Goal: Find specific page/section: Find specific page/section

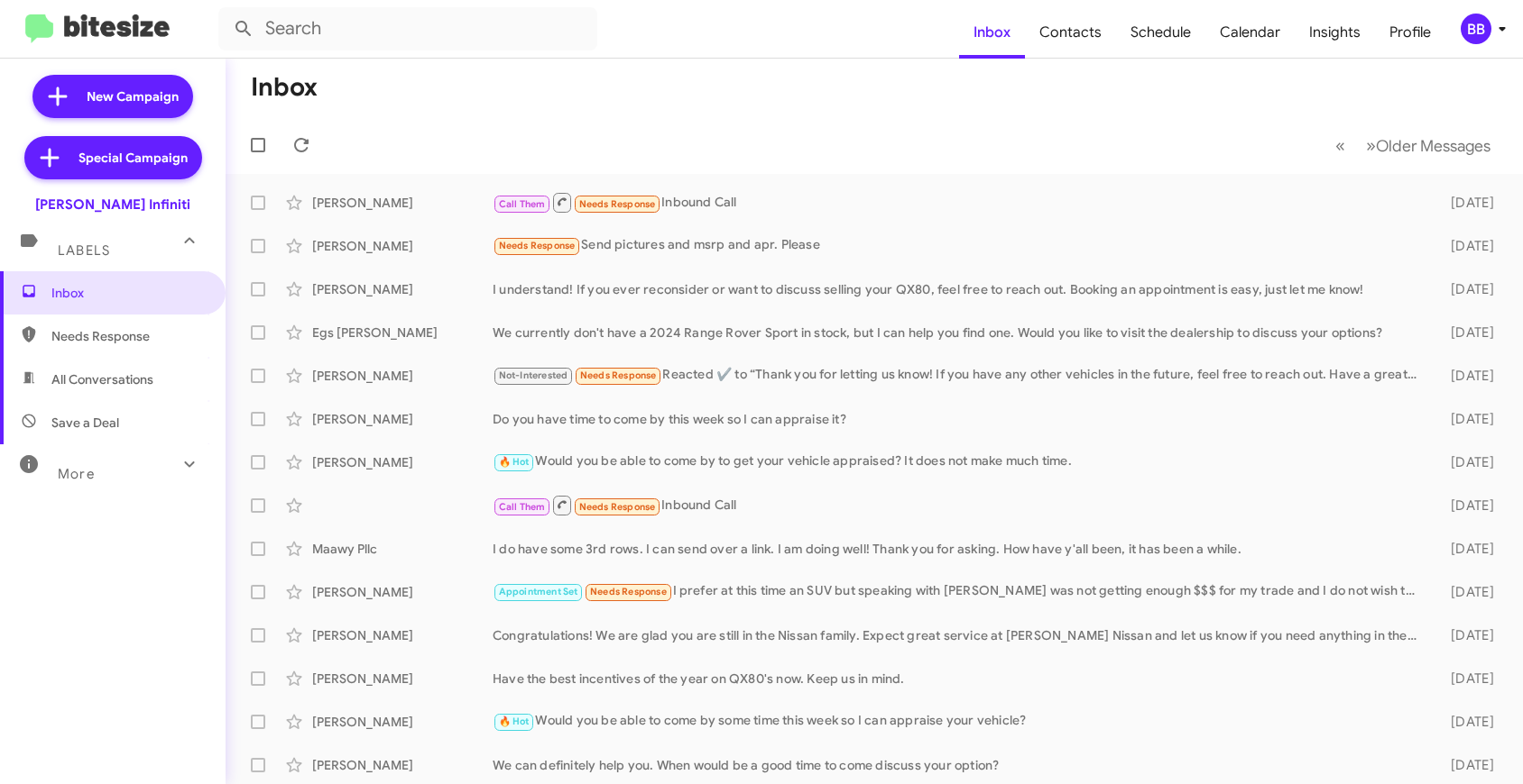
click at [1466, 38] on div "BB" at bounding box center [1475, 28] width 31 height 31
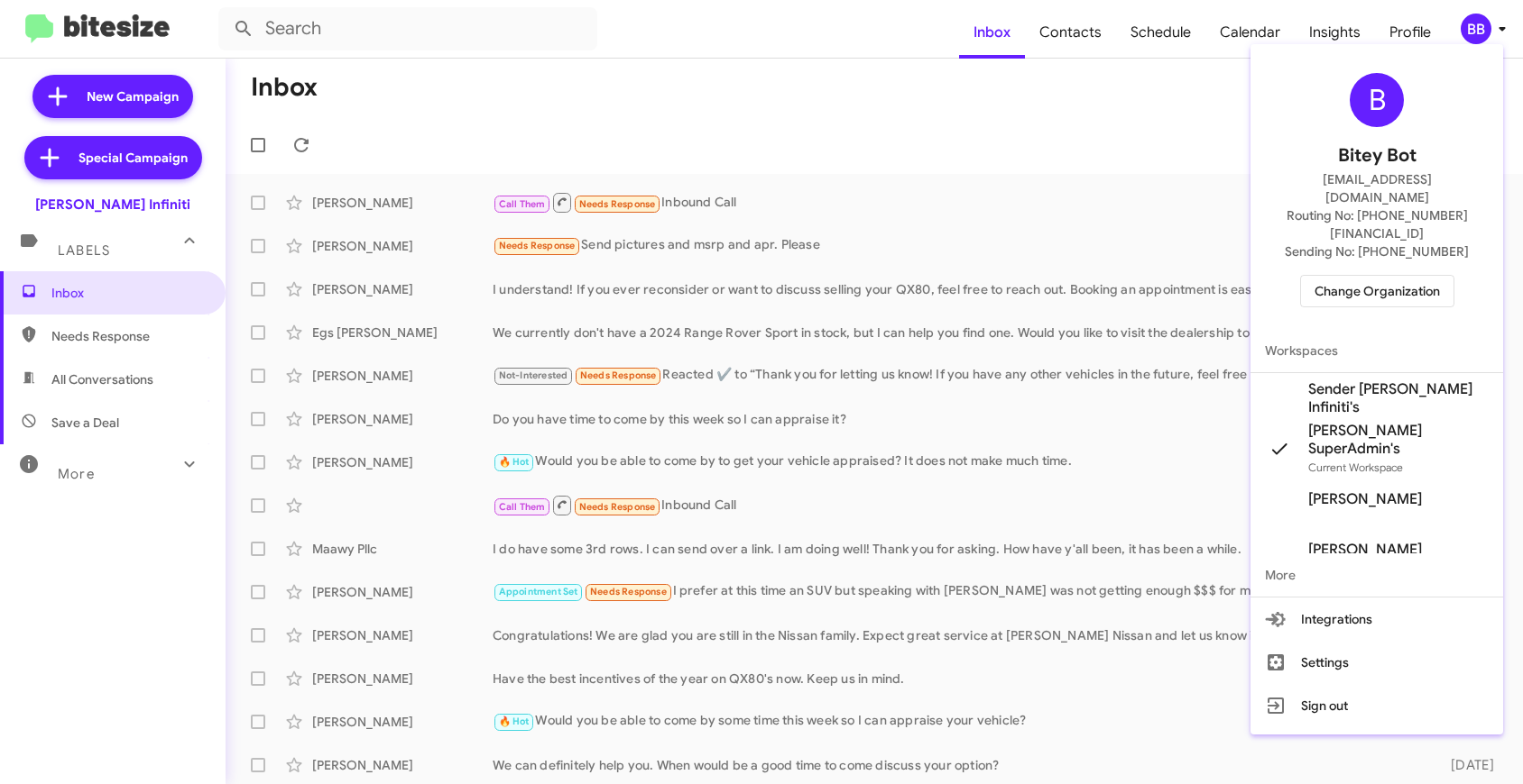
click at [1263, 115] on div at bounding box center [761, 392] width 1523 height 784
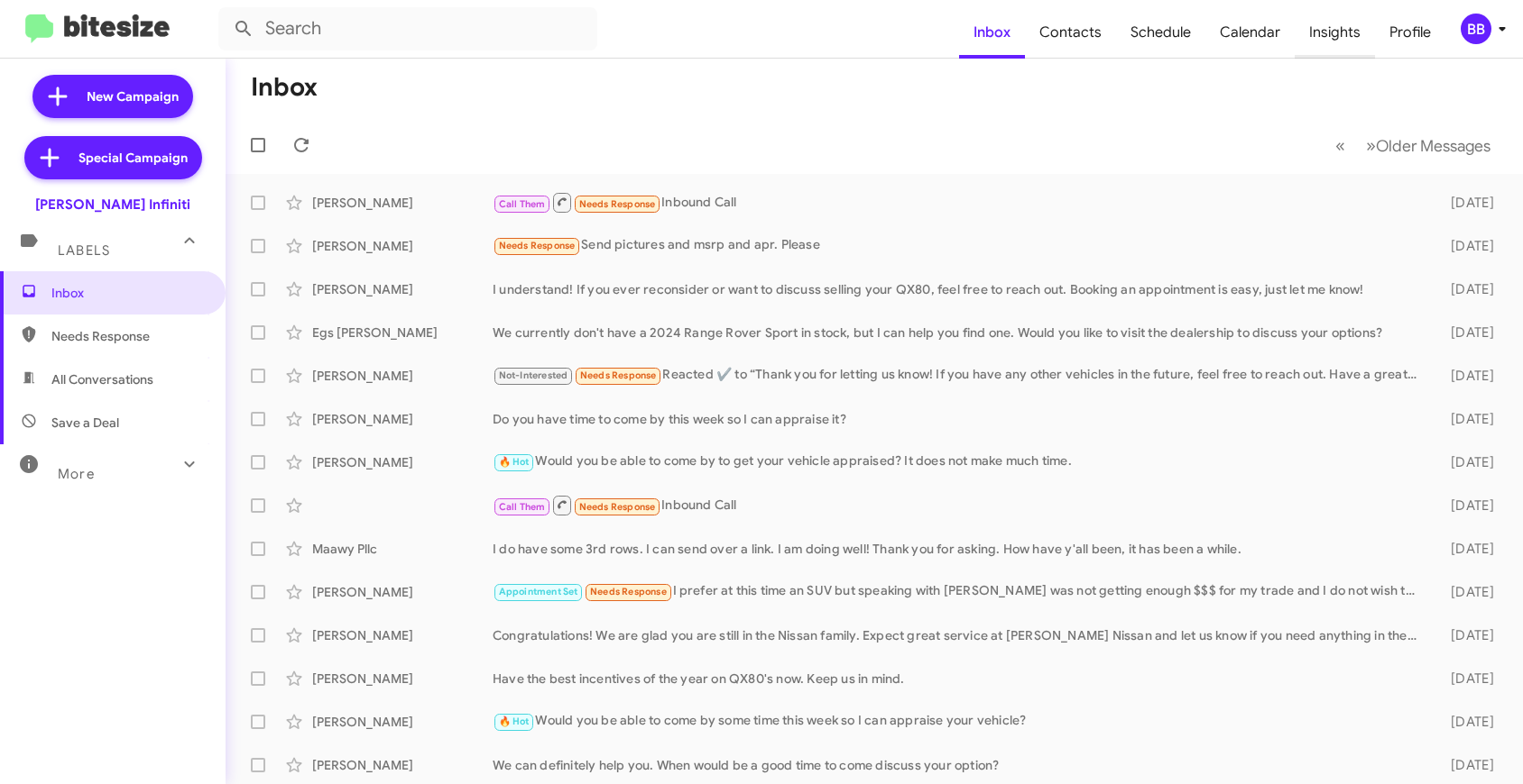
click at [1336, 37] on span "Insights" at bounding box center [1335, 33] width 80 height 52
